Goal: Task Accomplishment & Management: Use online tool/utility

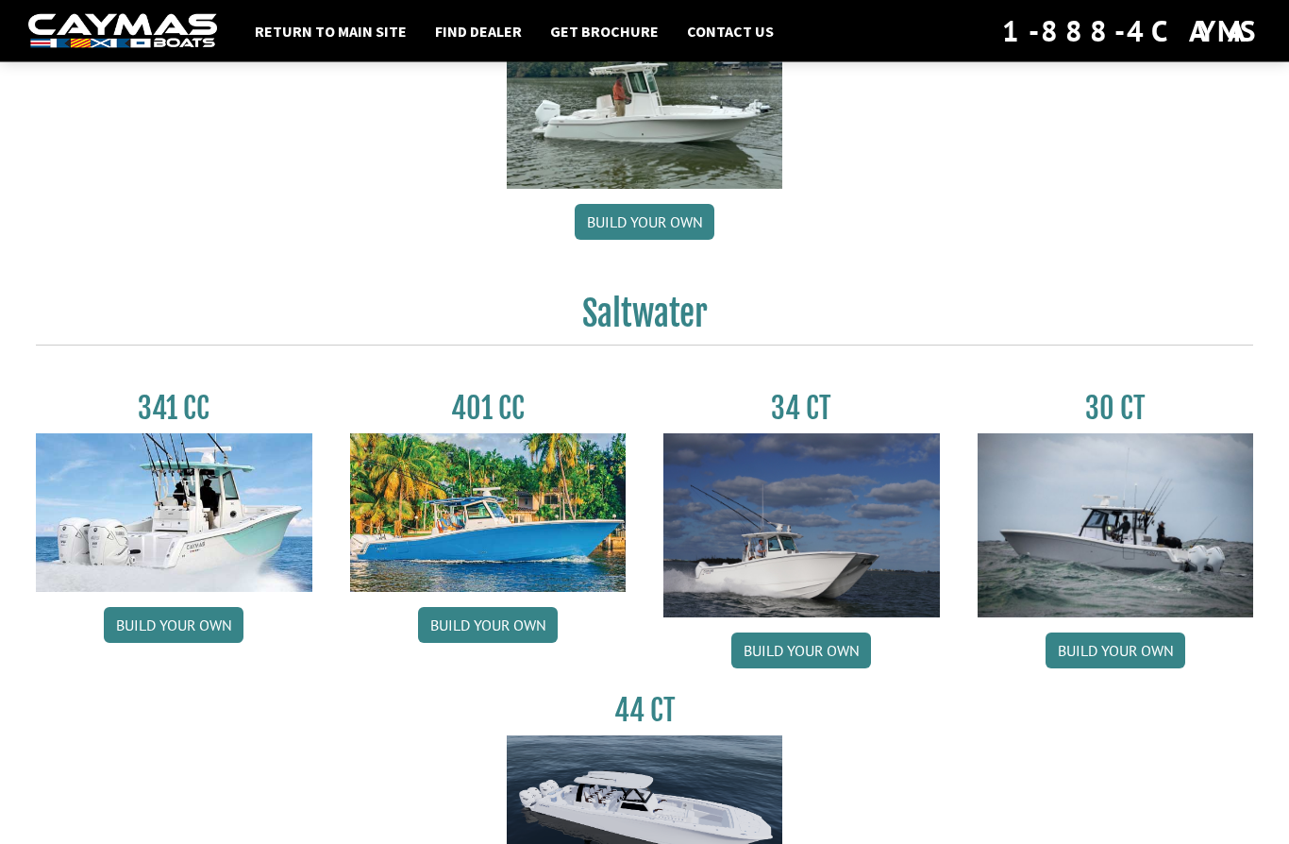
scroll to position [352, 0]
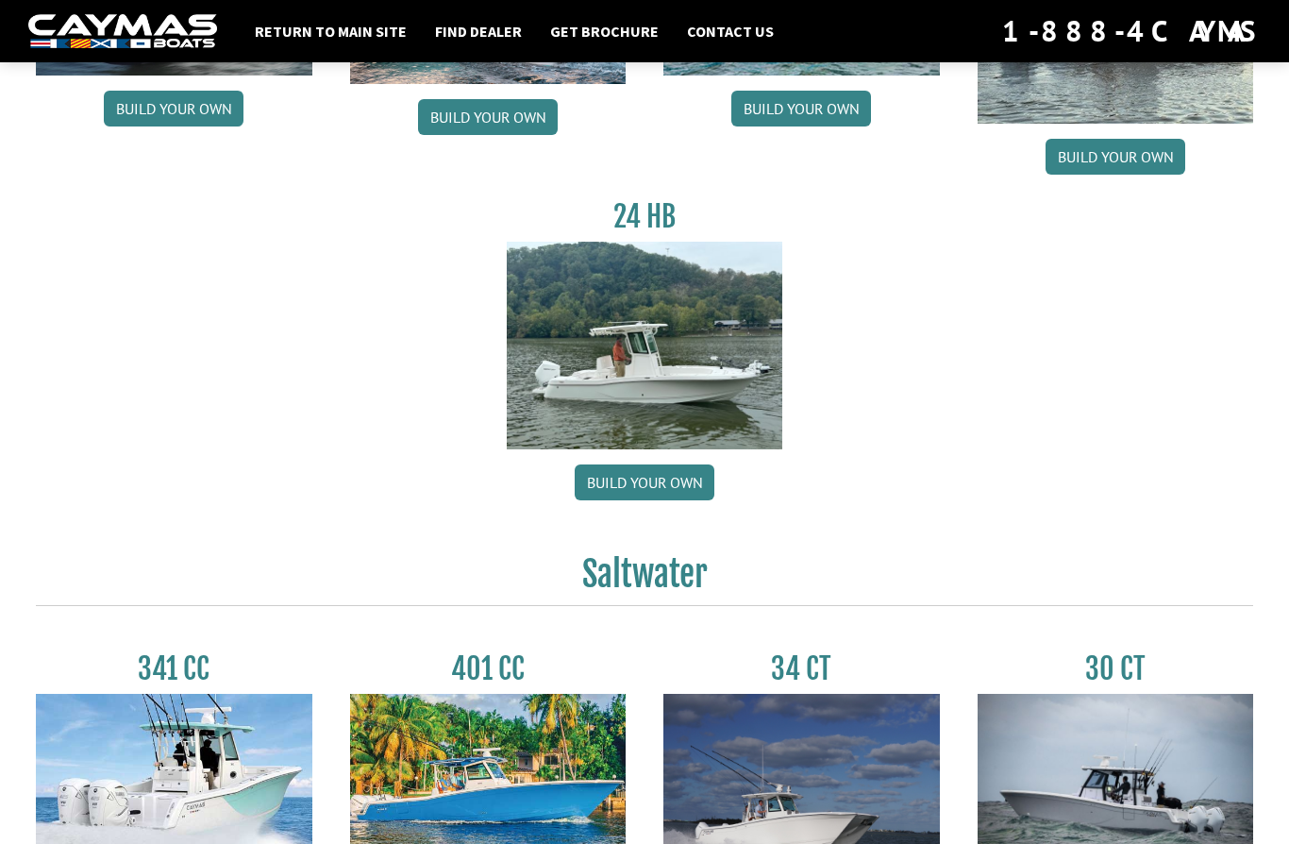
click at [679, 486] on link "Build your own" at bounding box center [645, 482] width 140 height 36
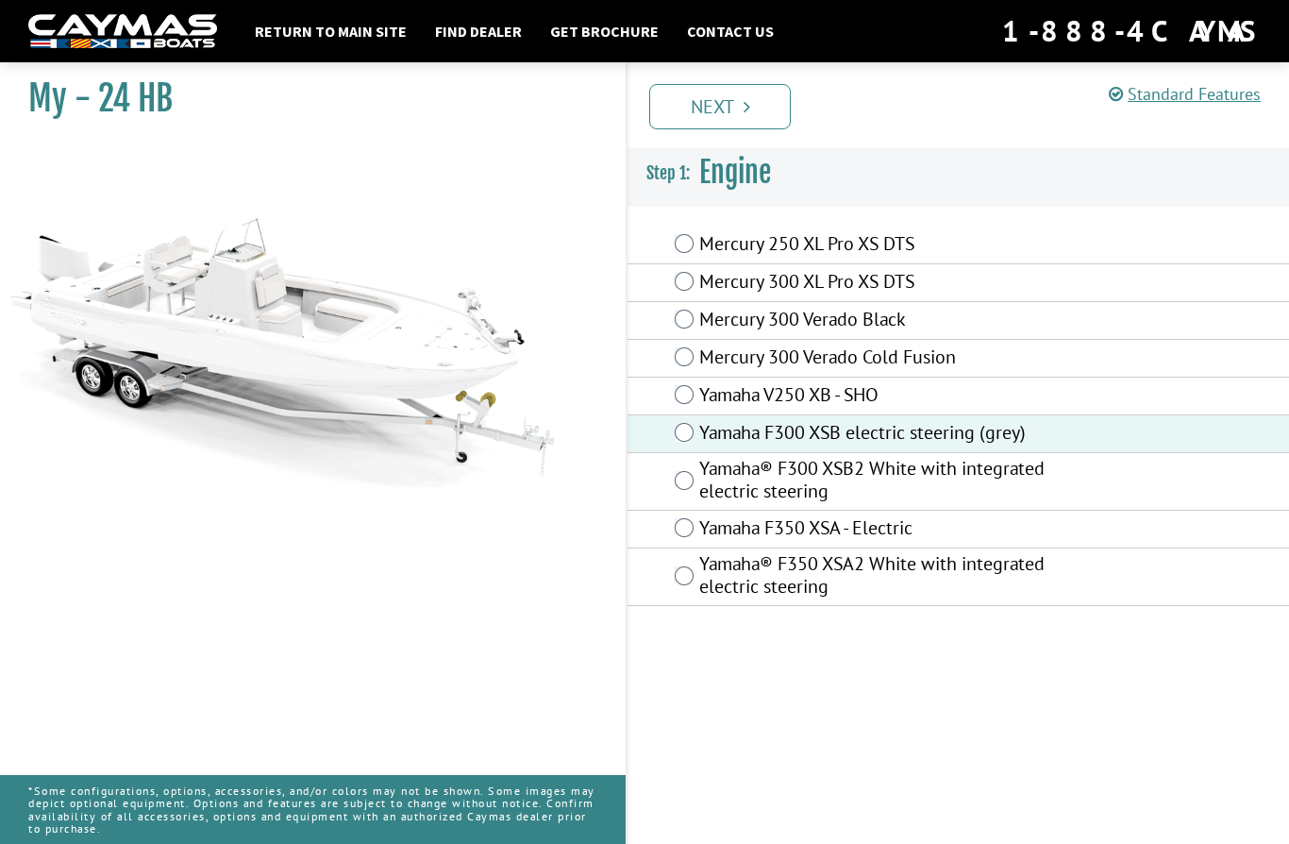
click at [748, 117] on link "Next" at bounding box center [720, 106] width 142 height 45
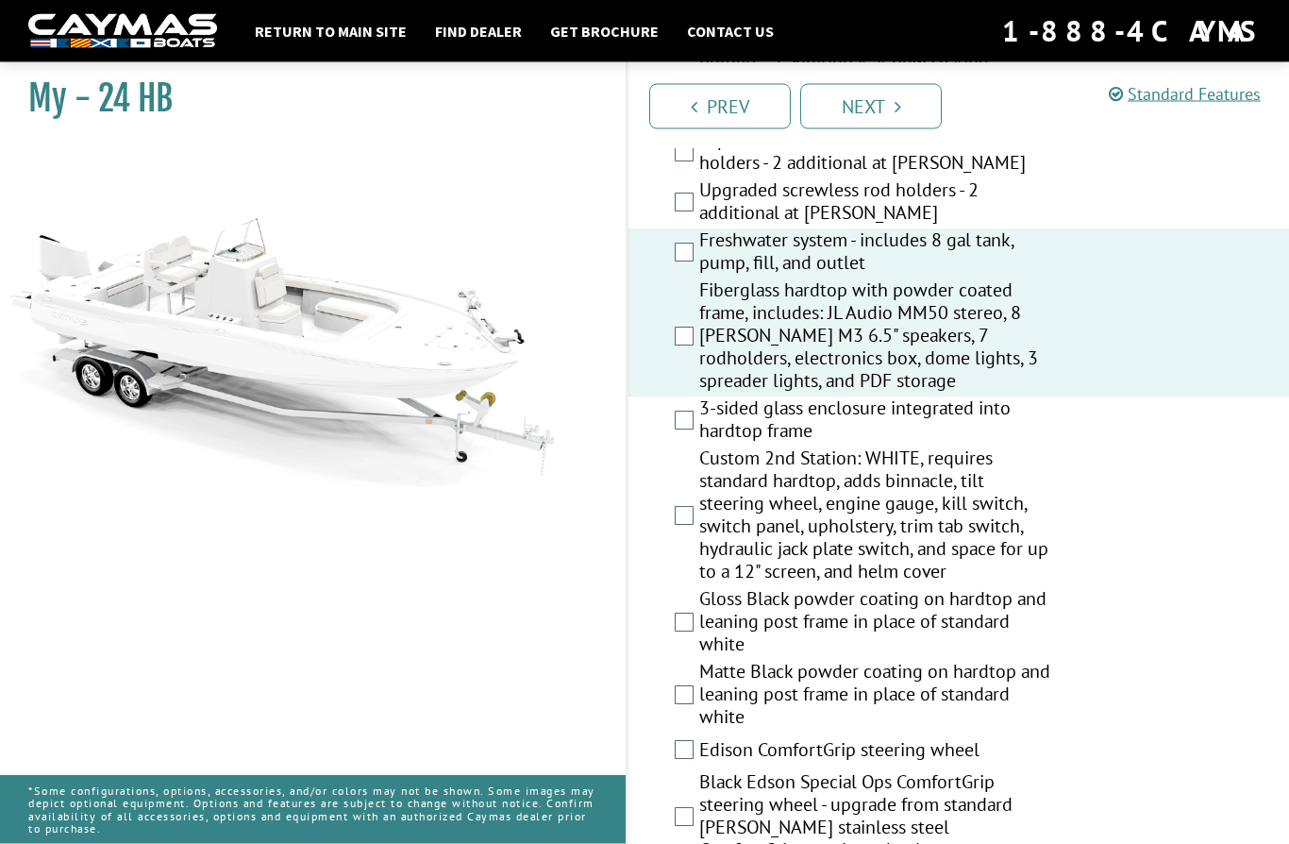
scroll to position [1896, 0]
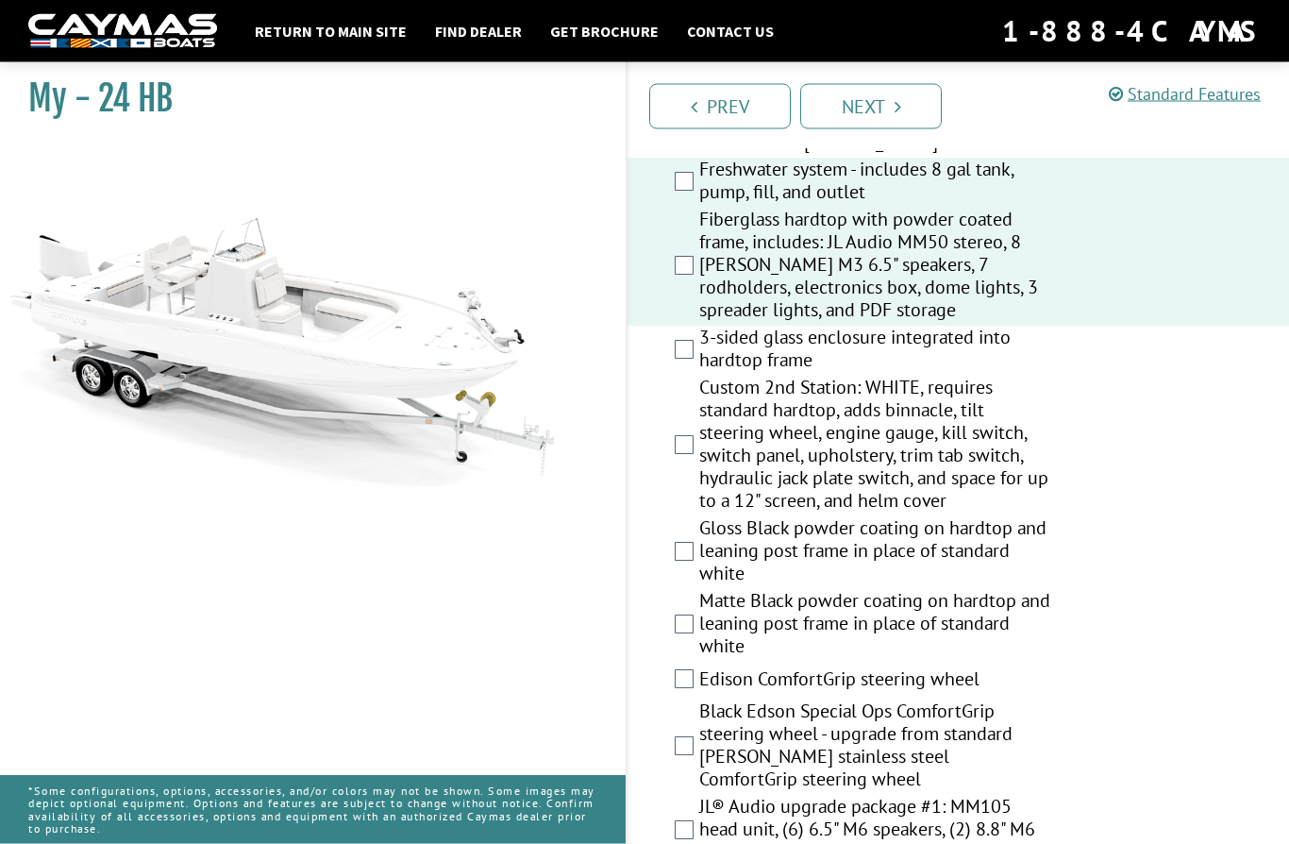
click at [703, 180] on label "Freshwater system - includes 8 gal tank, pump, fill, and outlet" at bounding box center [875, 184] width 352 height 50
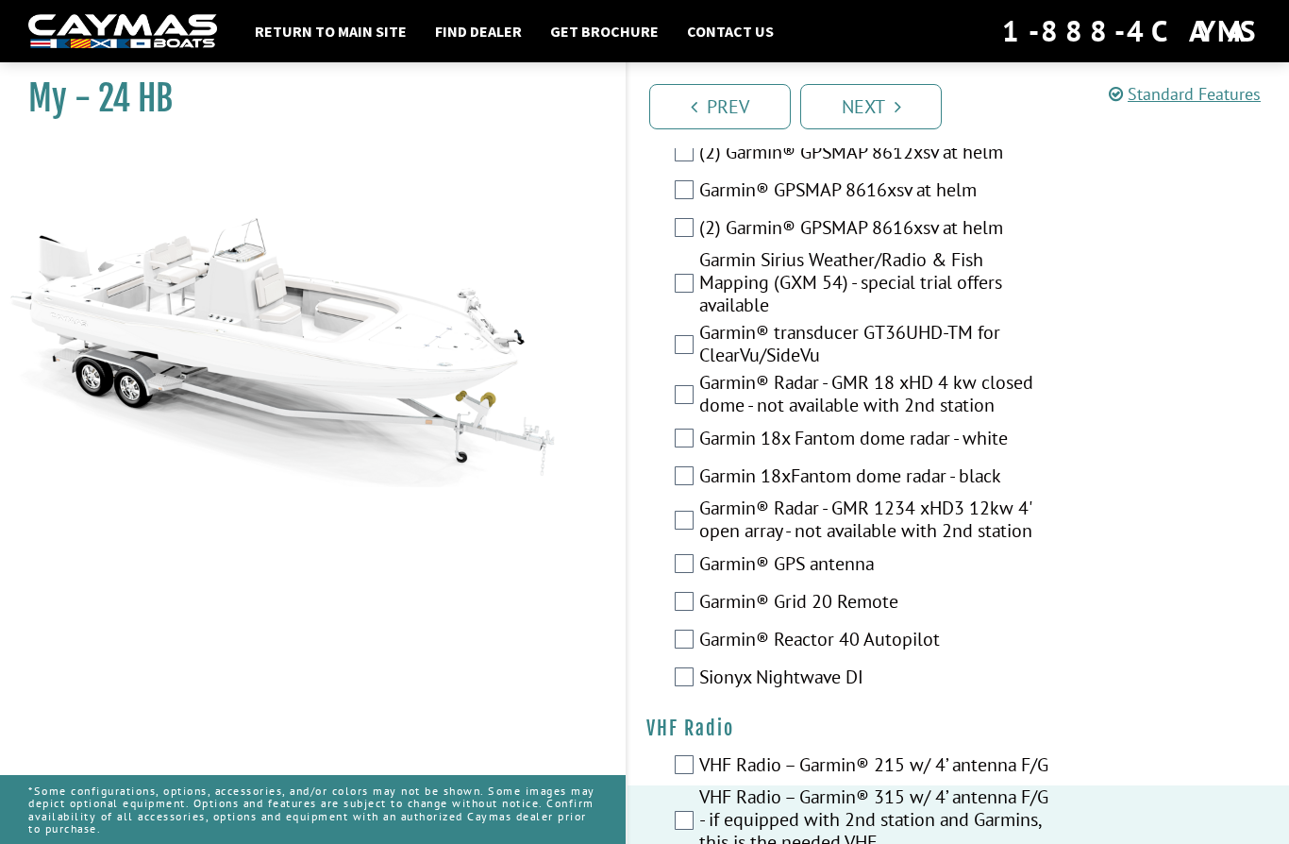
scroll to position [4871, 0]
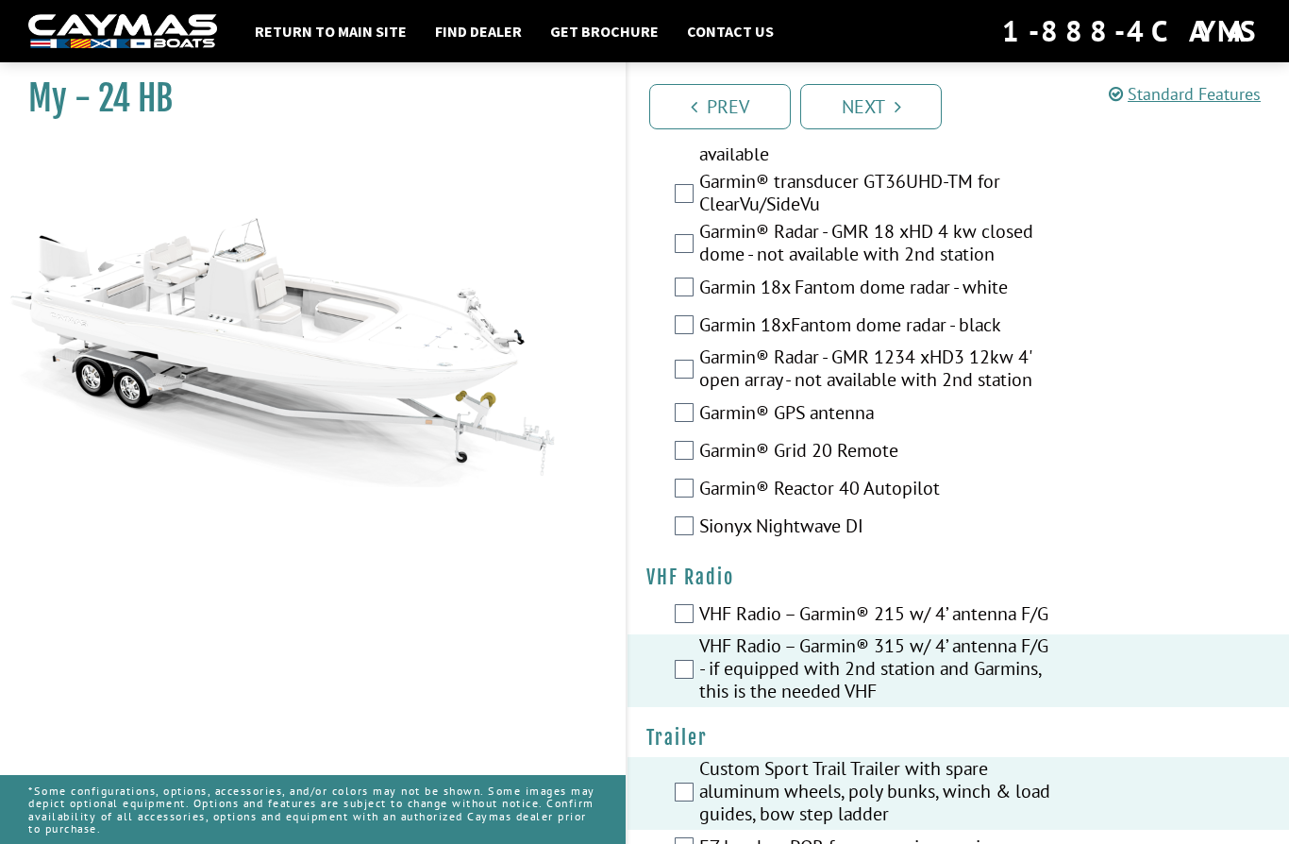
click at [889, 103] on link "Next" at bounding box center [872, 106] width 142 height 45
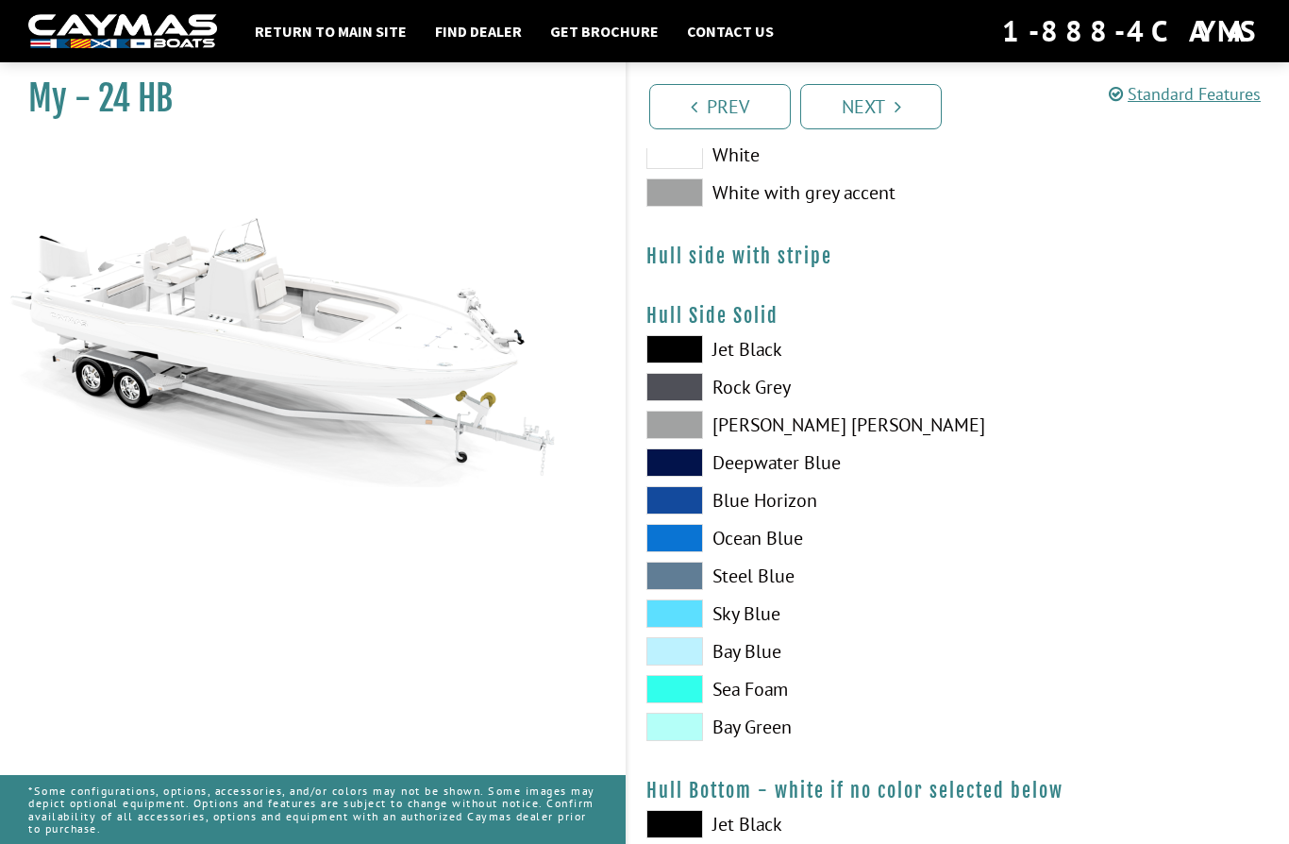
scroll to position [249, 0]
click at [680, 471] on span at bounding box center [675, 463] width 57 height 28
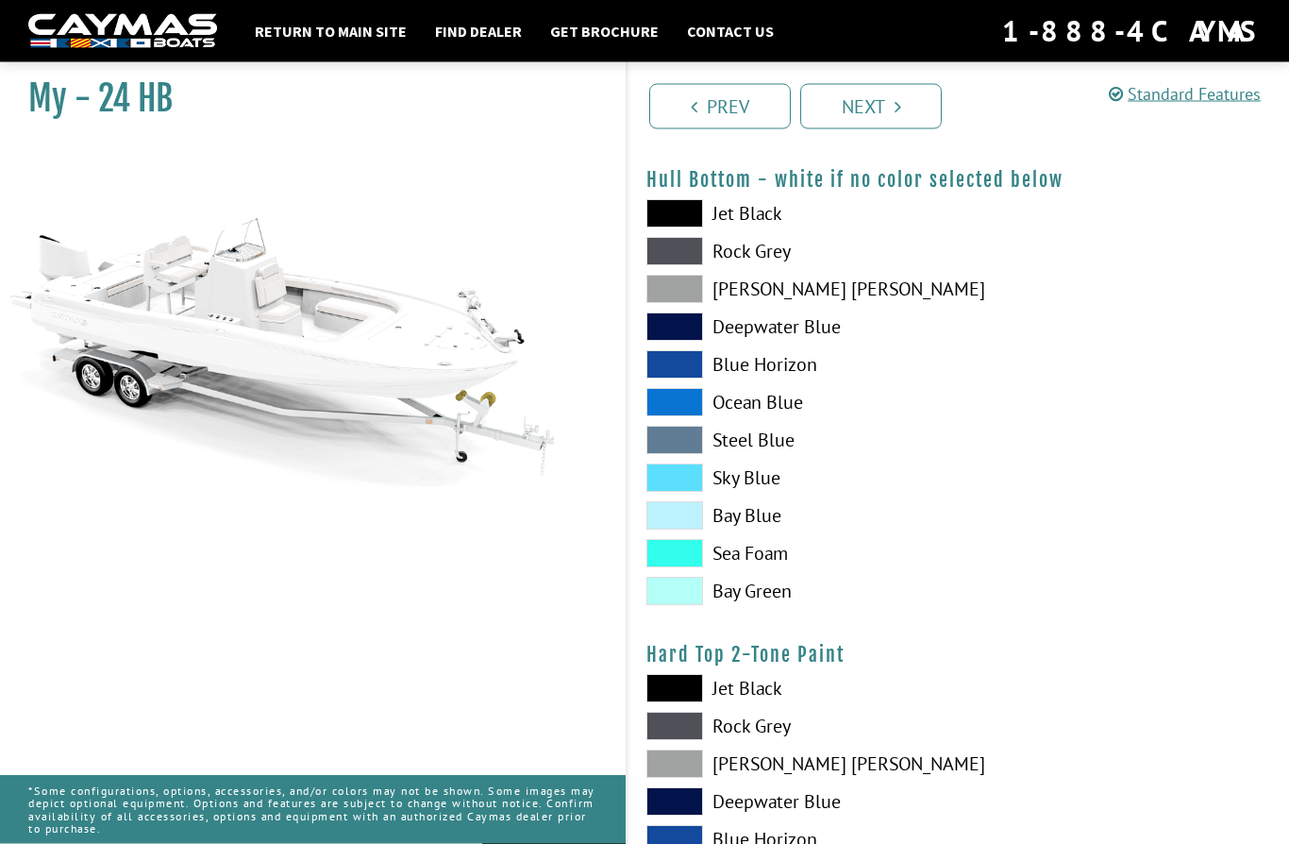
scroll to position [861, 0]
click at [688, 332] on span at bounding box center [675, 326] width 57 height 28
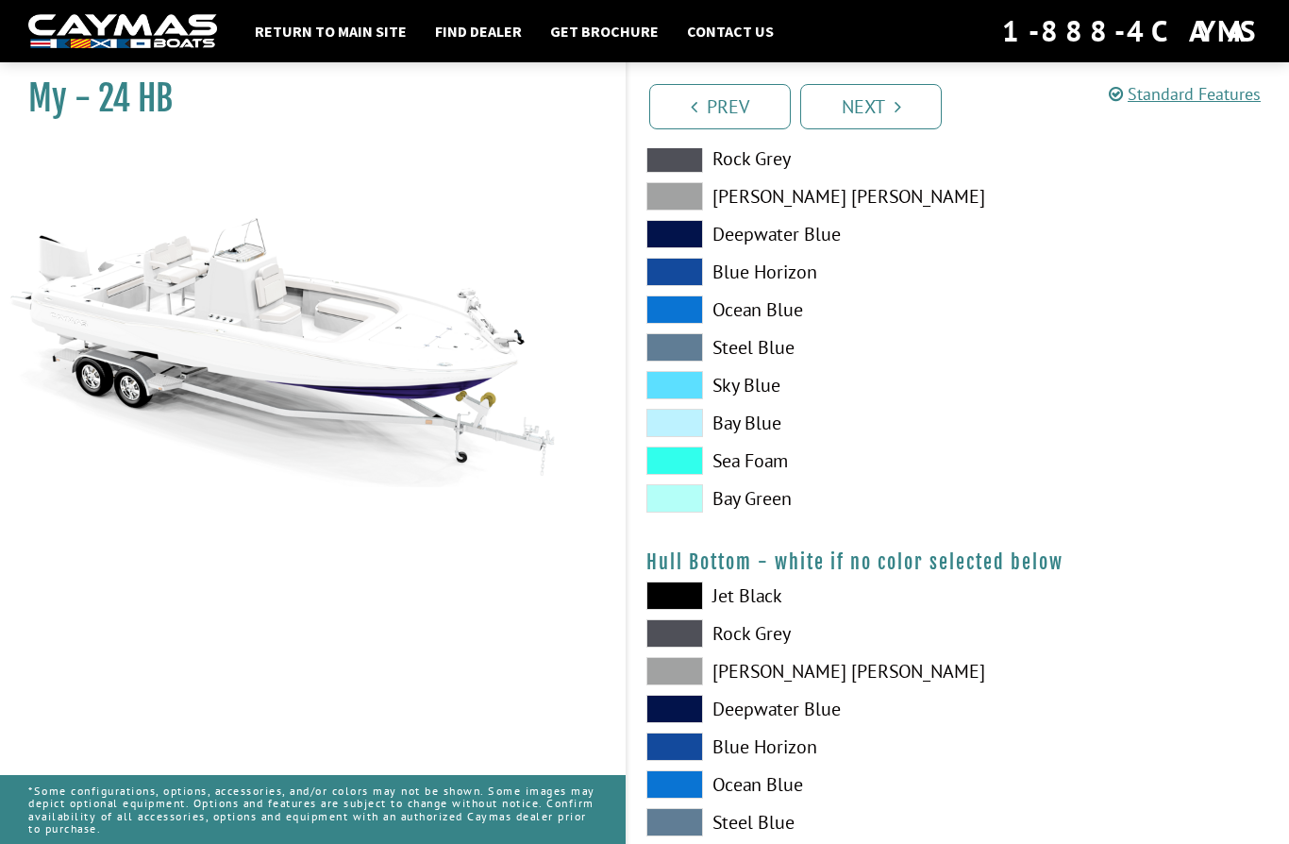
scroll to position [474, 0]
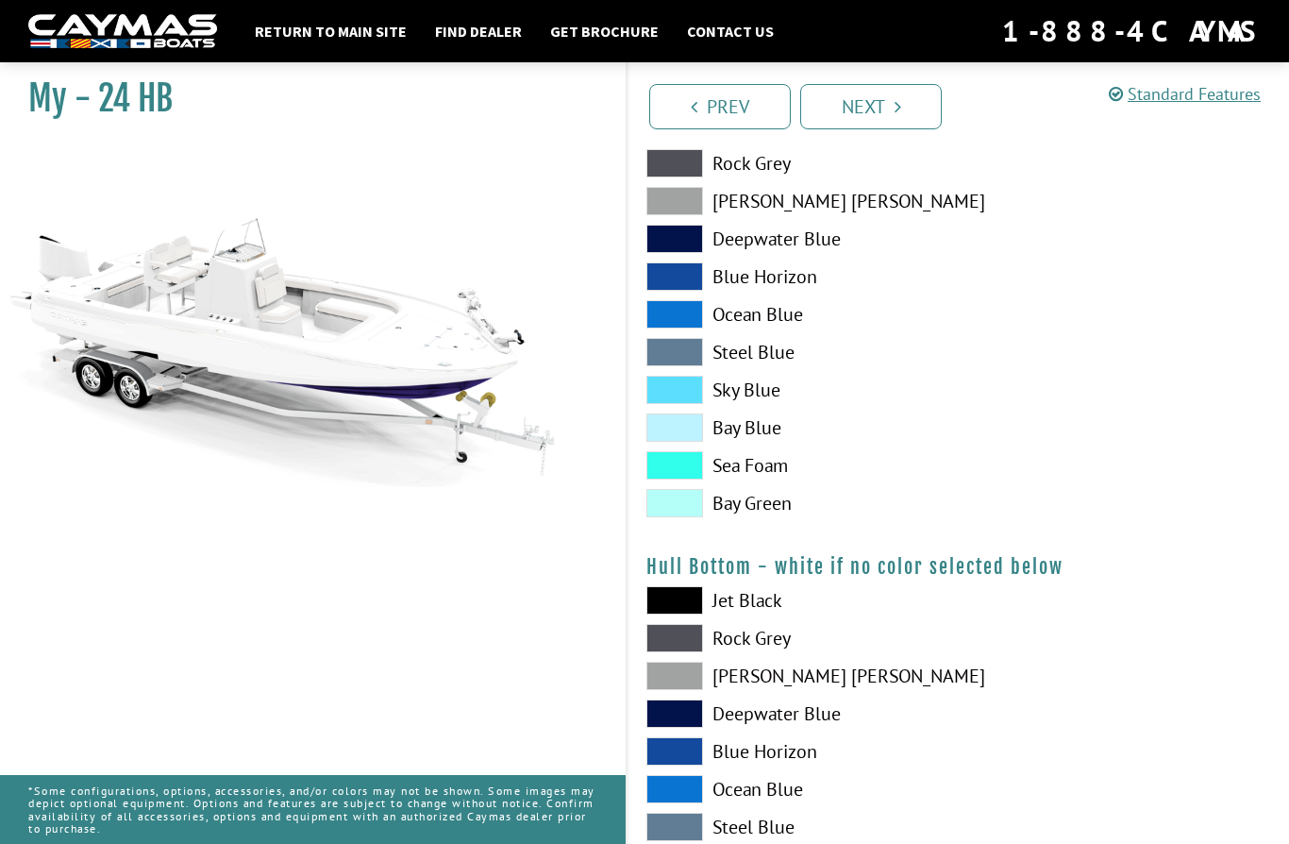
click at [683, 243] on span at bounding box center [675, 239] width 57 height 28
click at [685, 313] on span at bounding box center [675, 314] width 57 height 28
click at [678, 244] on span at bounding box center [675, 239] width 57 height 28
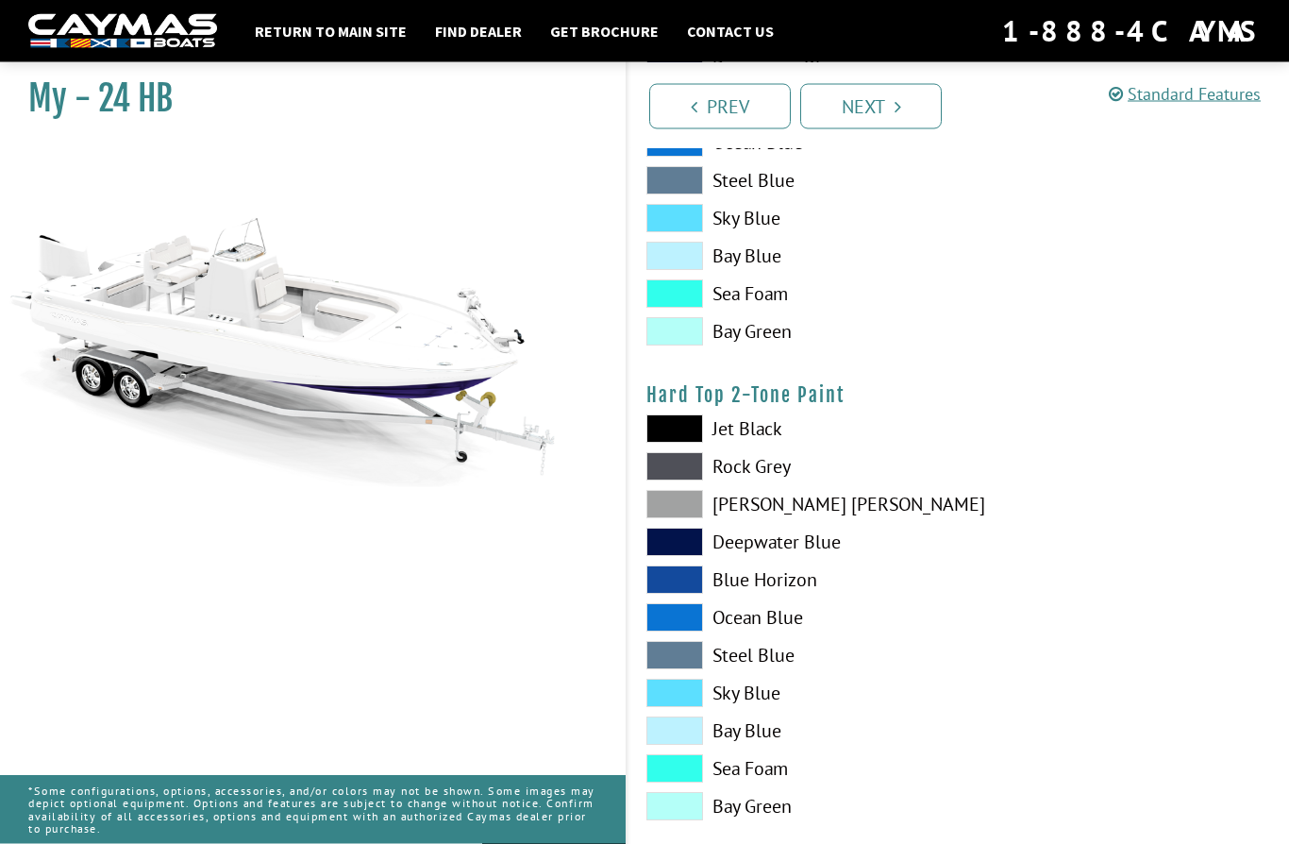
scroll to position [1138, 0]
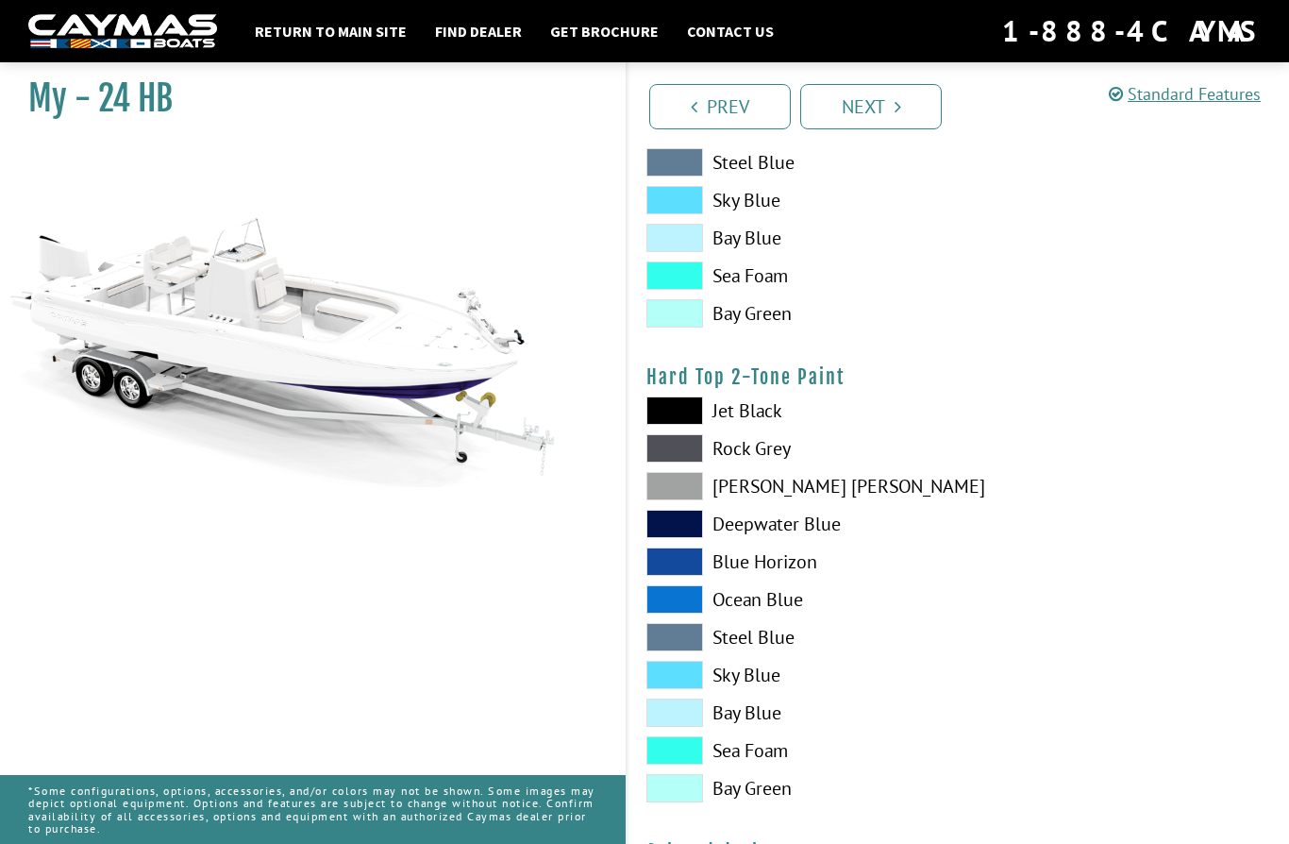
click at [681, 535] on span at bounding box center [675, 524] width 57 height 28
click at [890, 107] on link "Next" at bounding box center [872, 106] width 142 height 45
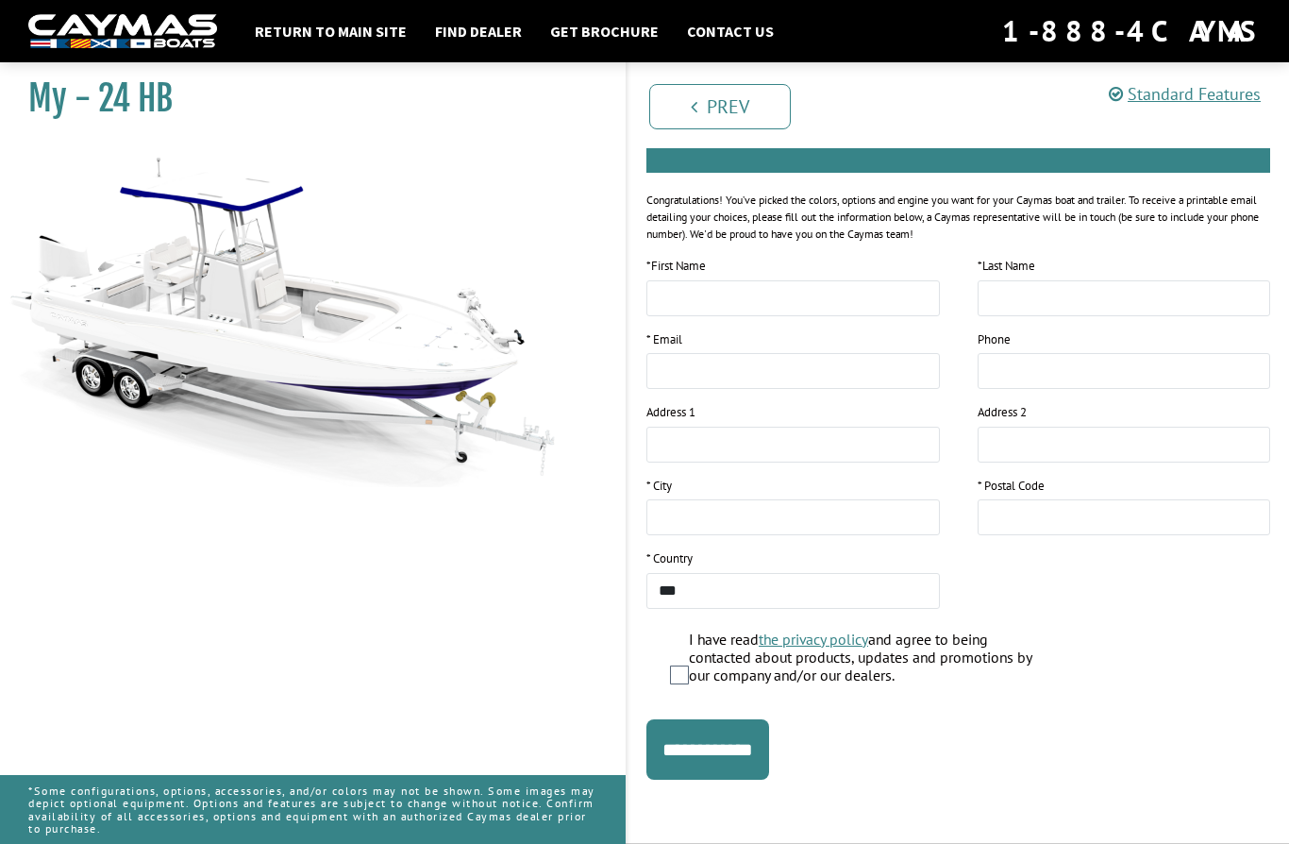
scroll to position [206, 0]
